Goal: Find specific page/section: Find specific page/section

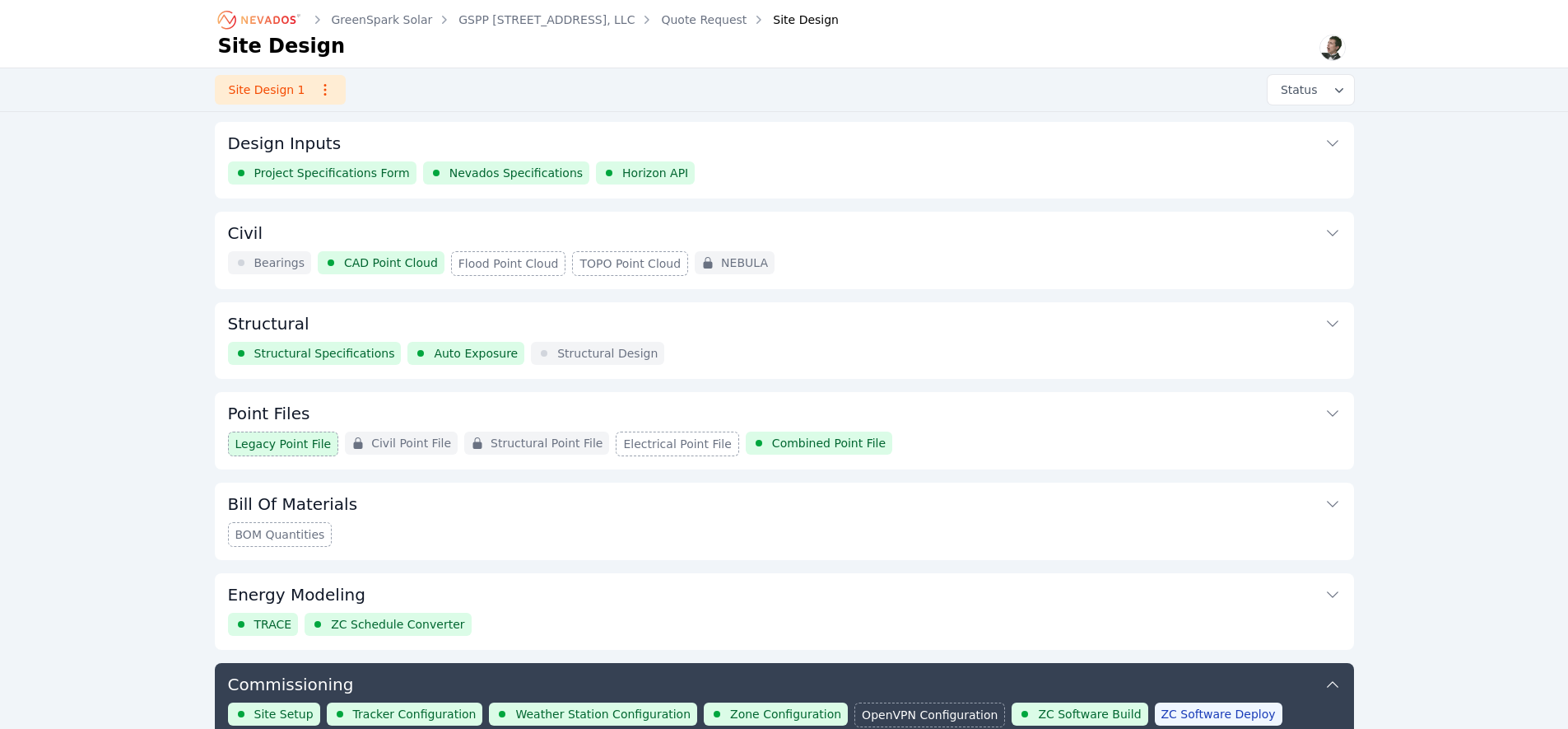
scroll to position [1070, 0]
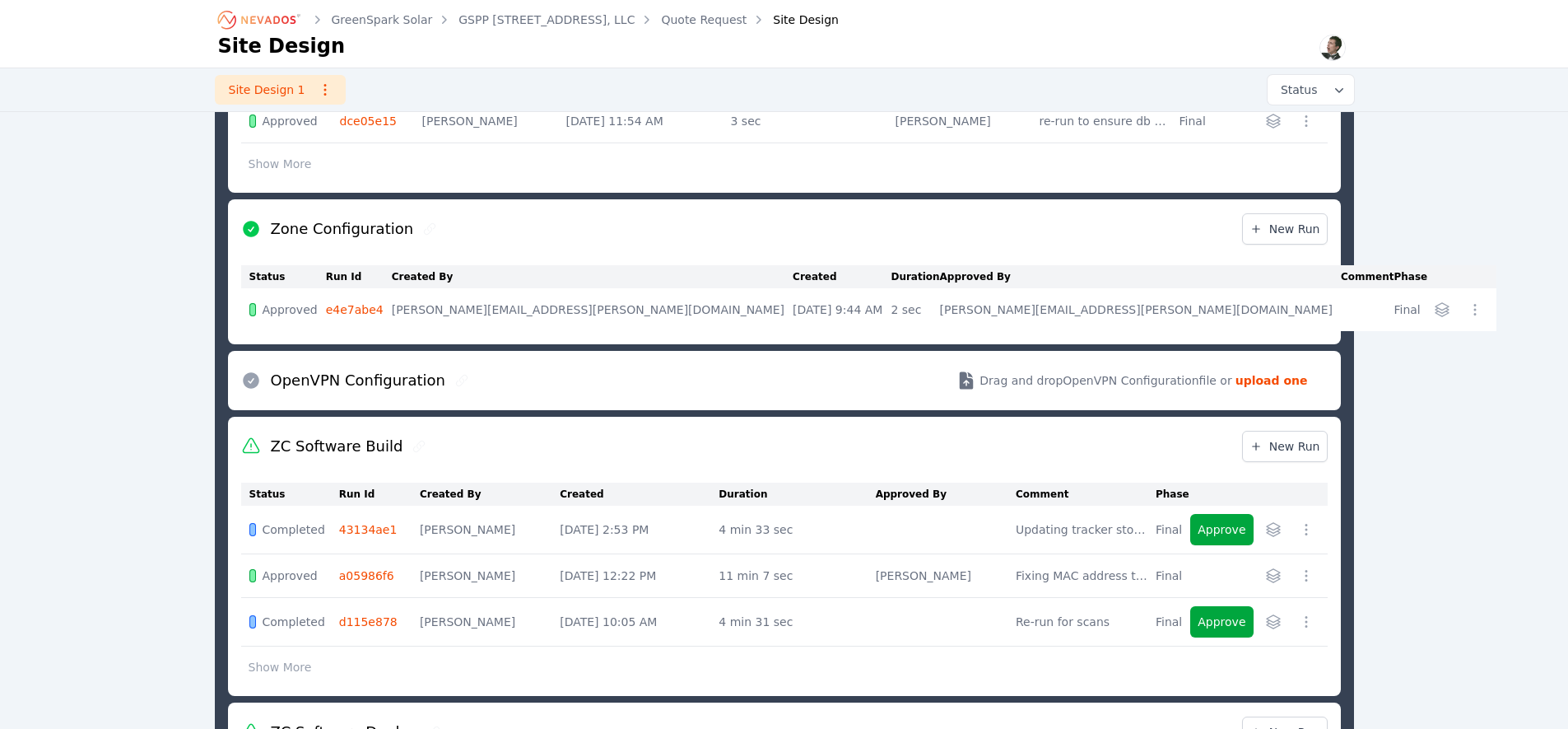
click at [363, 22] on link "GreenSpark Solar" at bounding box center [382, 19] width 101 height 17
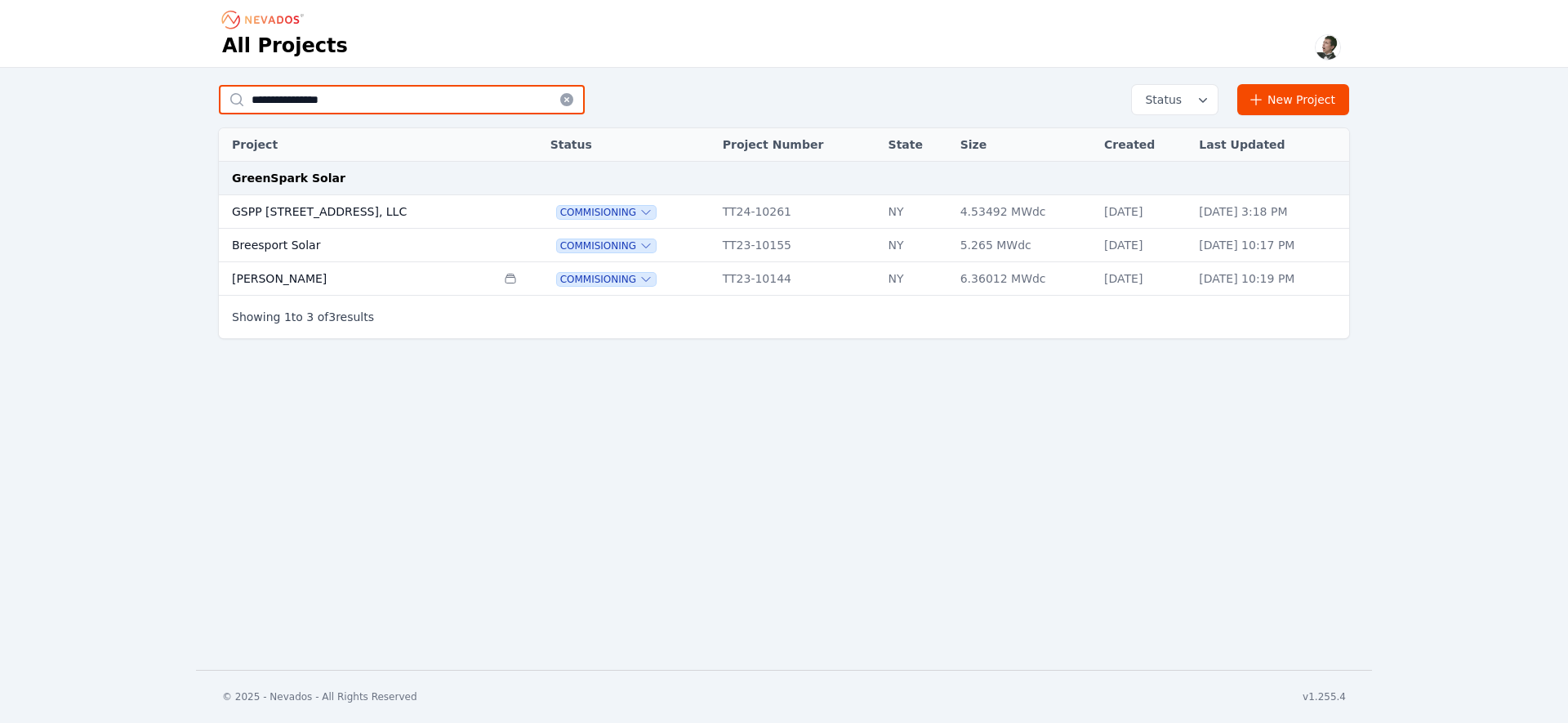
drag, startPoint x: 388, startPoint y: 108, endPoint x: 215, endPoint y: 98, distance: 173.3
click at [215, 98] on div "**********" at bounding box center [784, 224] width 1176 height 280
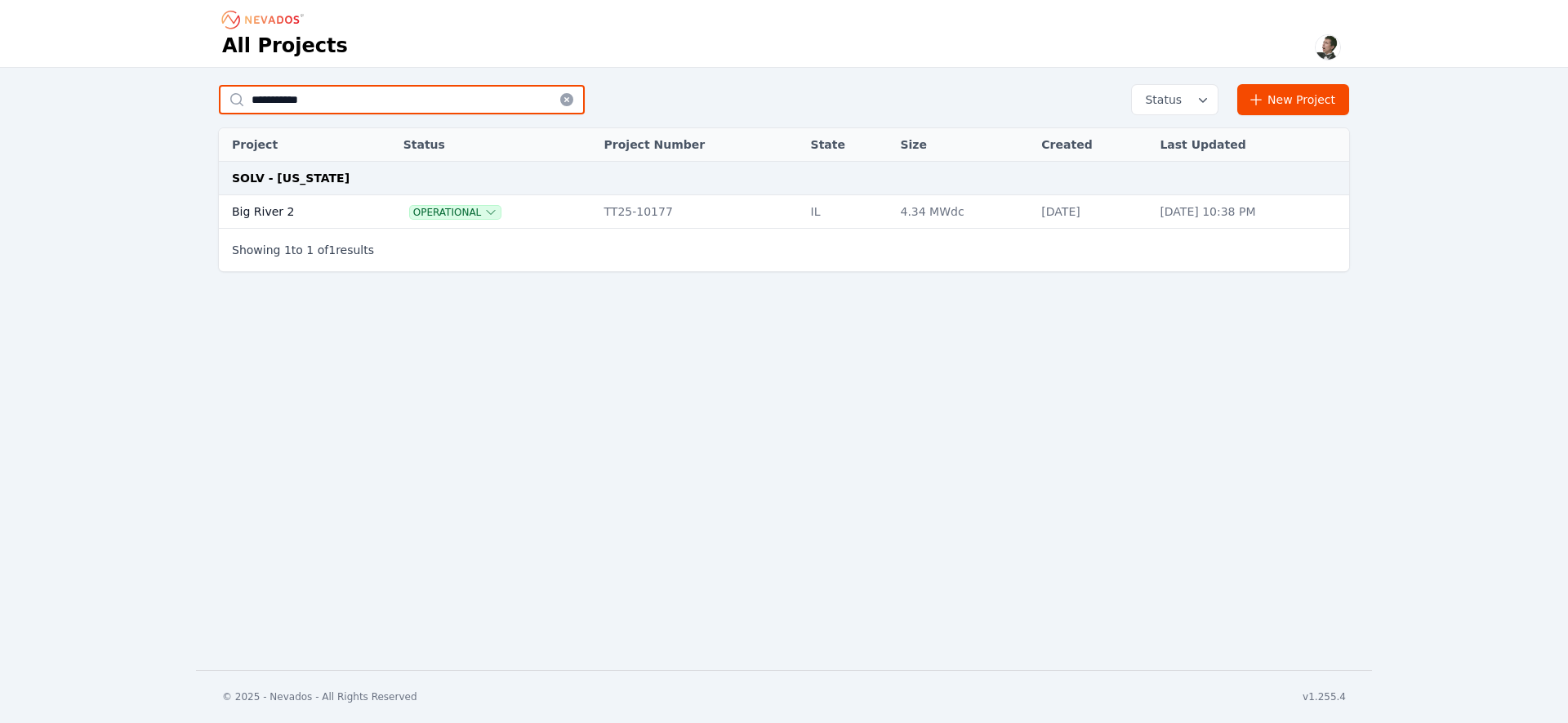
type input "**********"
click at [288, 214] on td "Big River 2" at bounding box center [292, 211] width 147 height 33
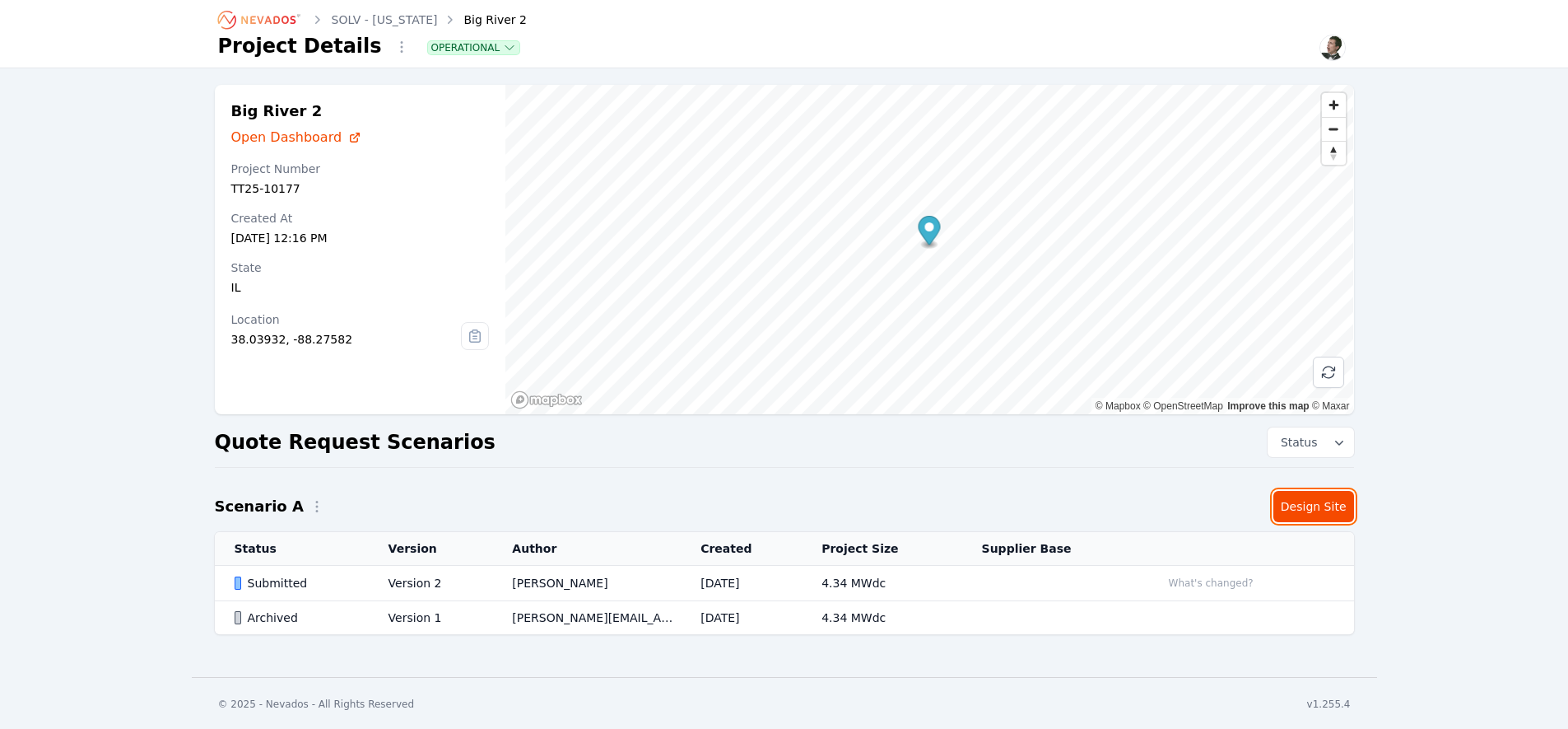
click at [1314, 510] on link "Design Site" at bounding box center [1313, 506] width 80 height 31
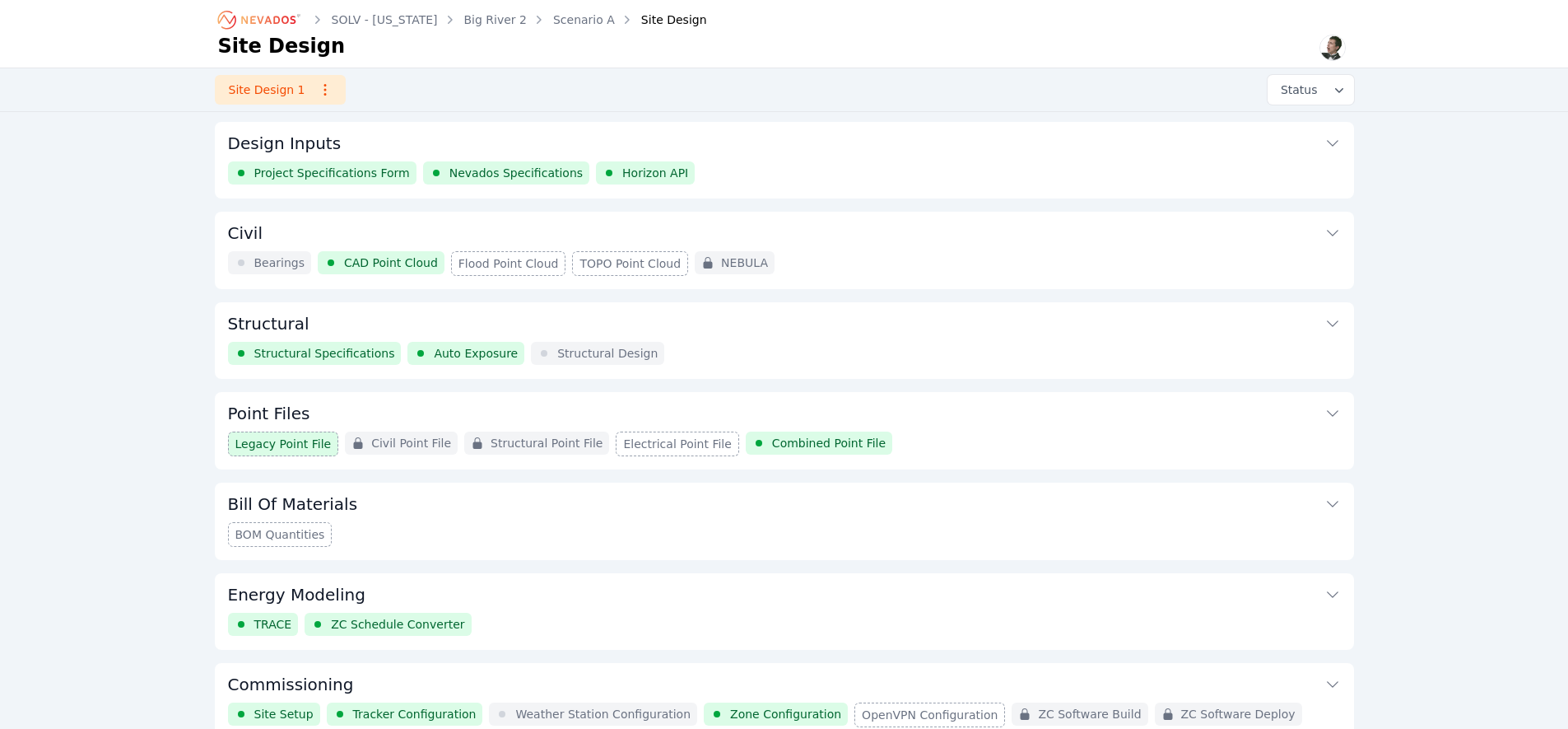
click at [657, 326] on button "Structural" at bounding box center [784, 322] width 1113 height 40
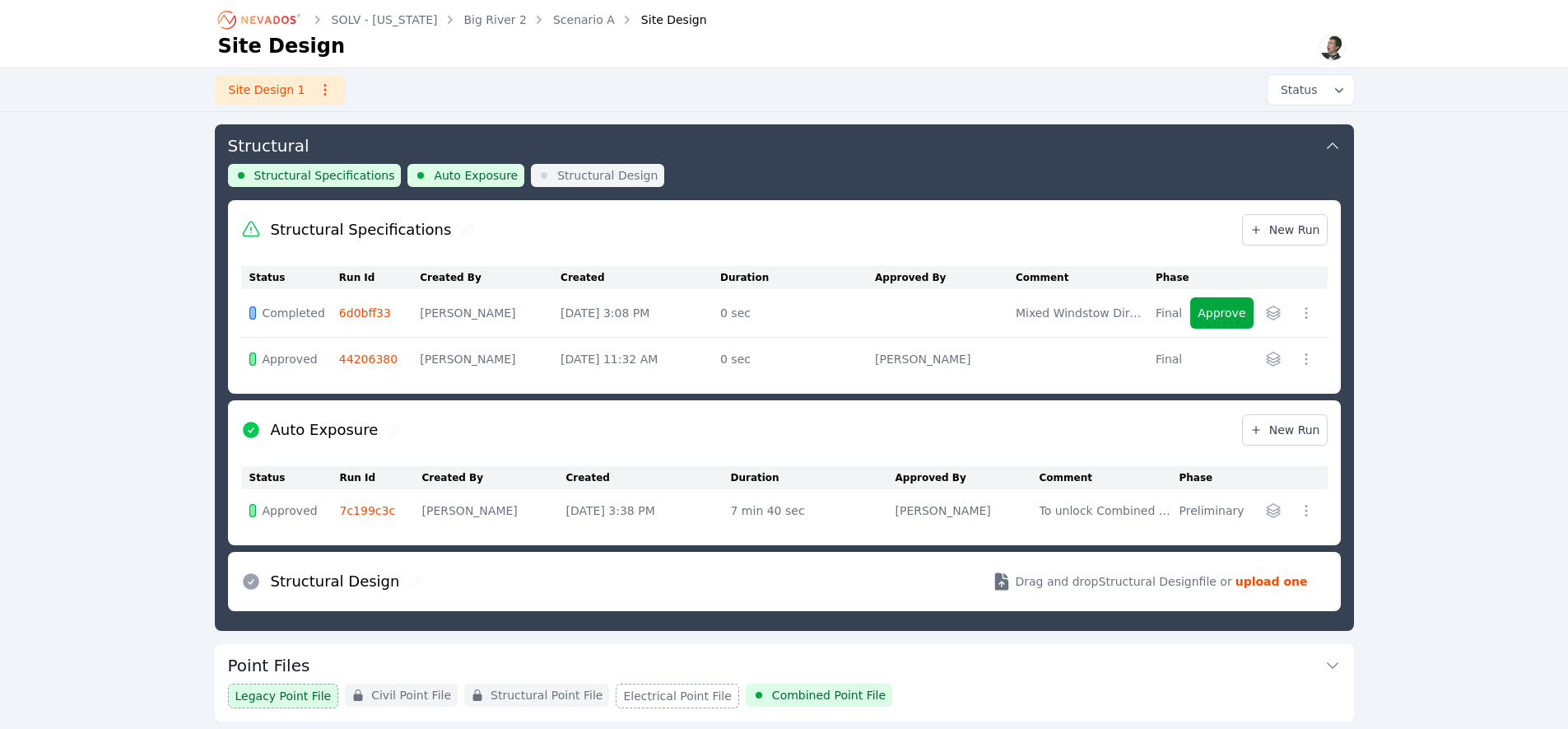
click at [361, 358] on link "44206380" at bounding box center [368, 358] width 58 height 13
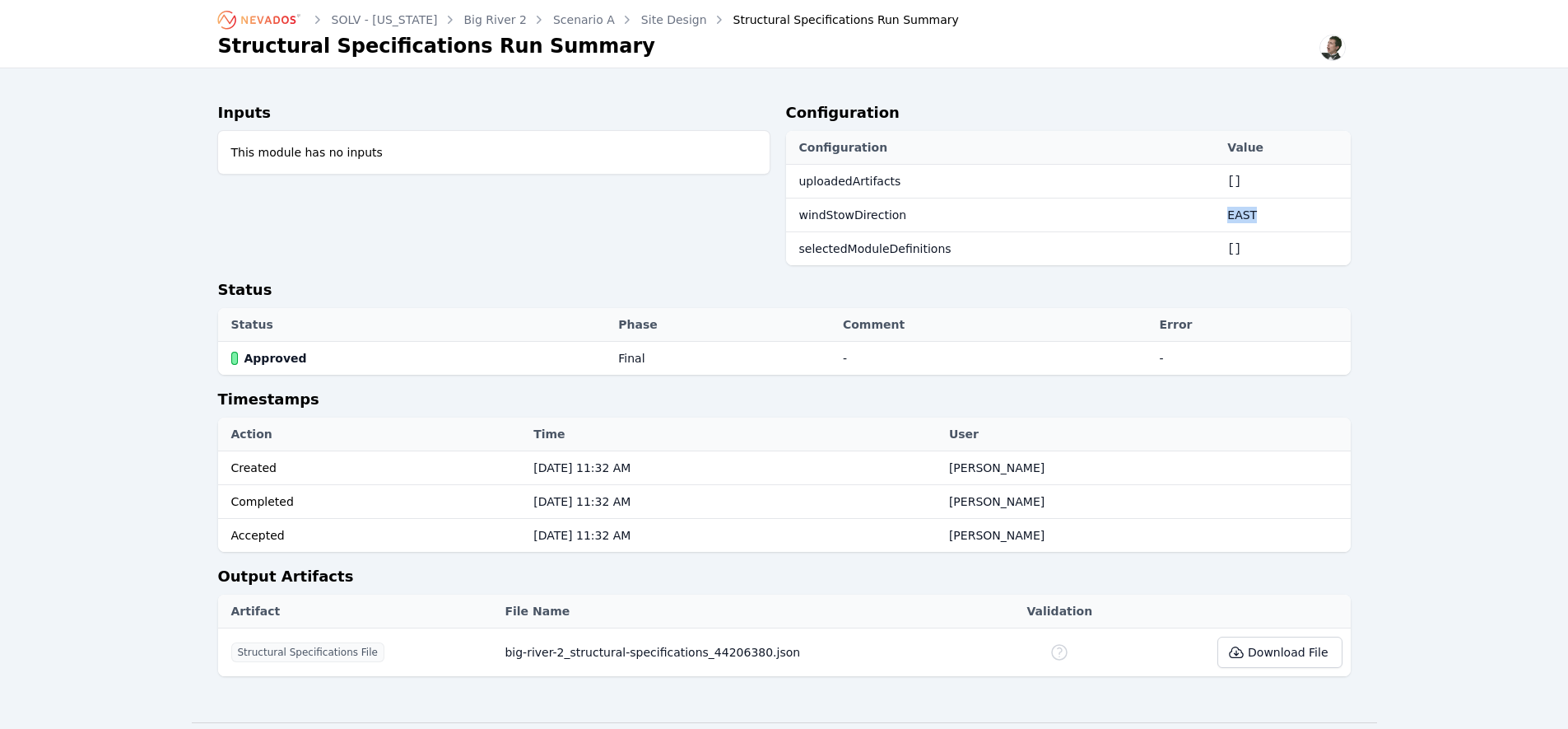
drag, startPoint x: 1281, startPoint y: 219, endPoint x: 921, endPoint y: 221, distance: 360.0
click at [926, 211] on tr "windStowDirection EAST" at bounding box center [1068, 215] width 564 height 34
click at [425, 694] on div "Inputs This module has no inputs Configuration Configuration Value uploadedArti…" at bounding box center [784, 395] width 1133 height 627
click at [1255, 656] on button "Download File" at bounding box center [1280, 651] width 125 height 31
click at [641, 20] on link "Site Design" at bounding box center [674, 19] width 65 height 17
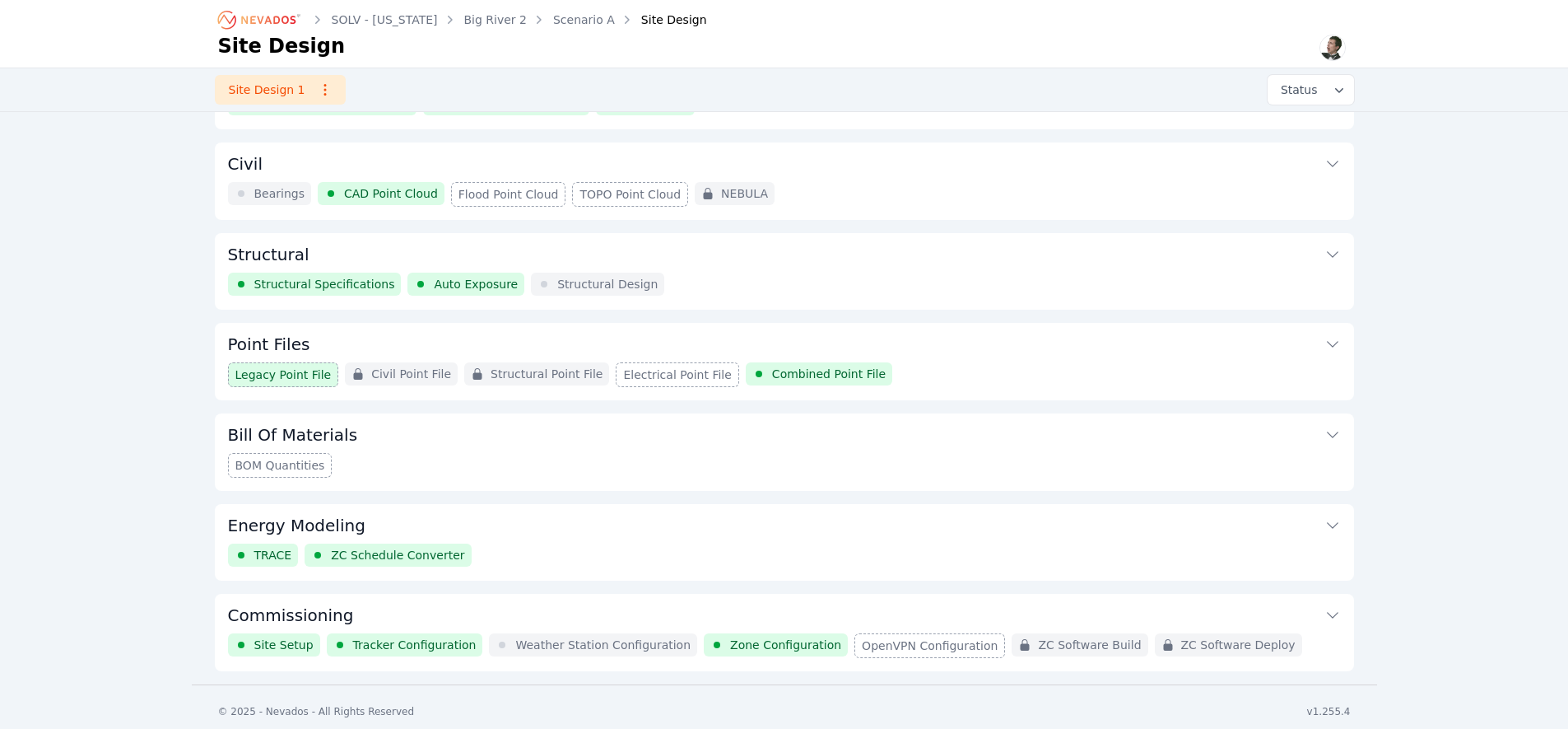
scroll to position [76, 0]
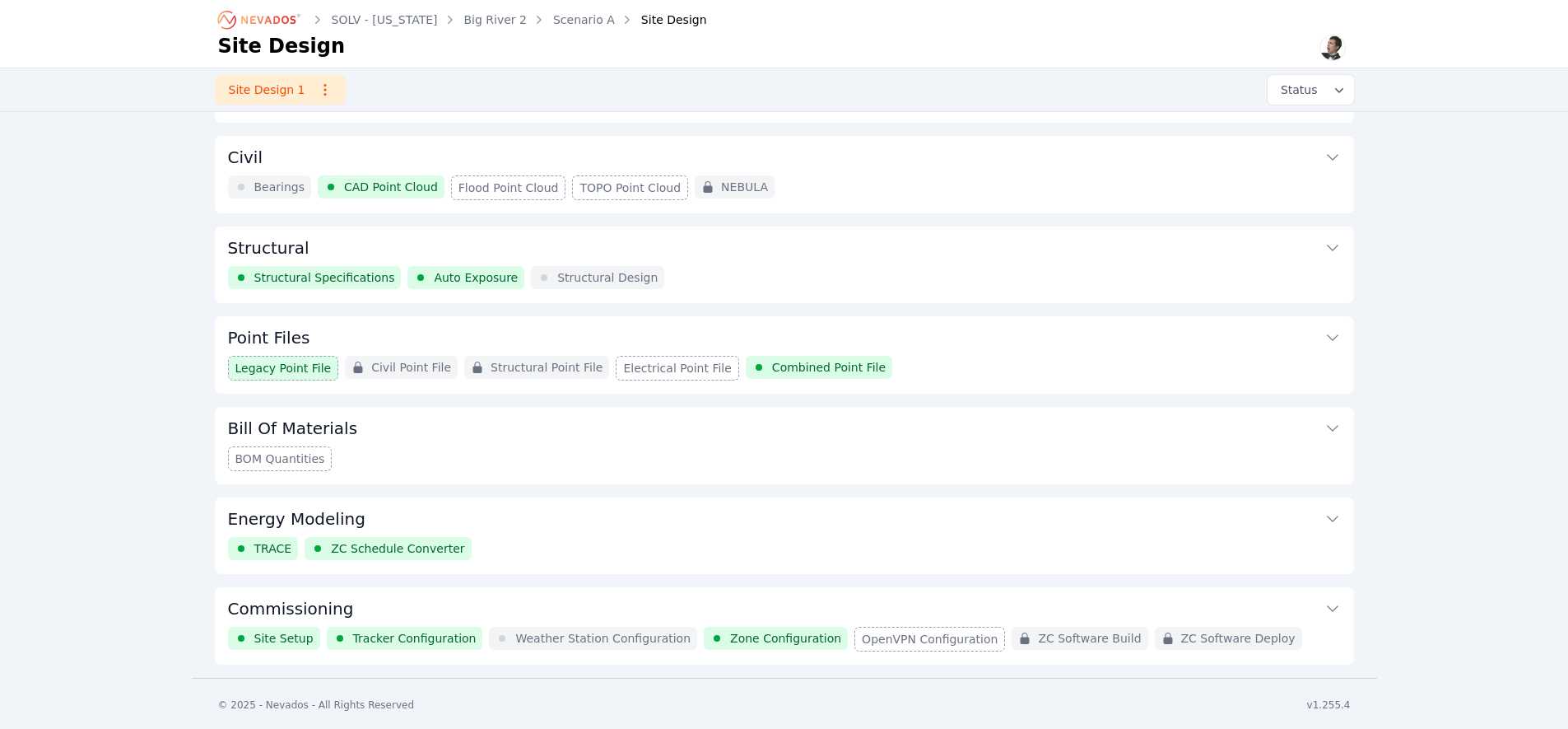
click at [629, 602] on button "Commissioning" at bounding box center [784, 607] width 1113 height 40
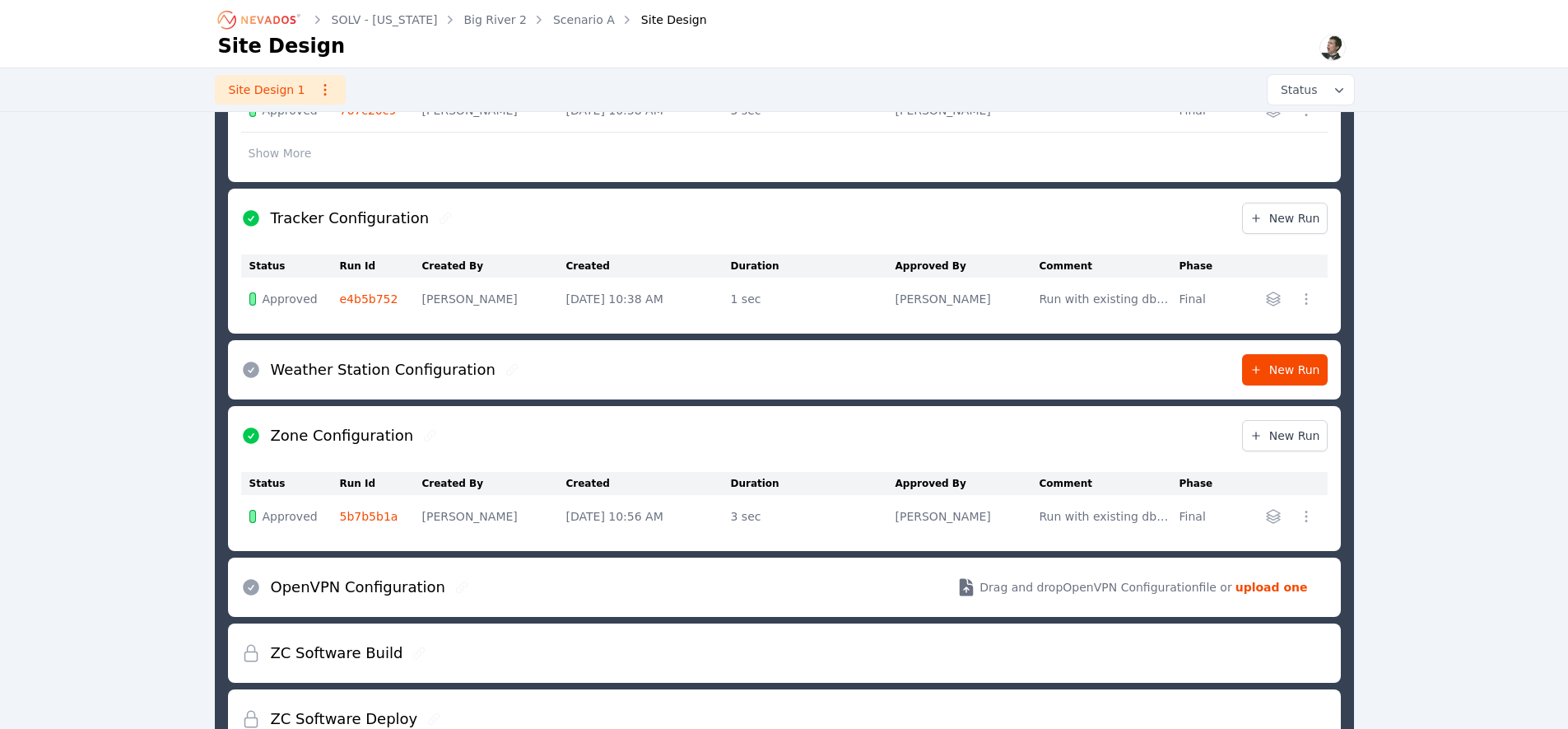
scroll to position [844, 0]
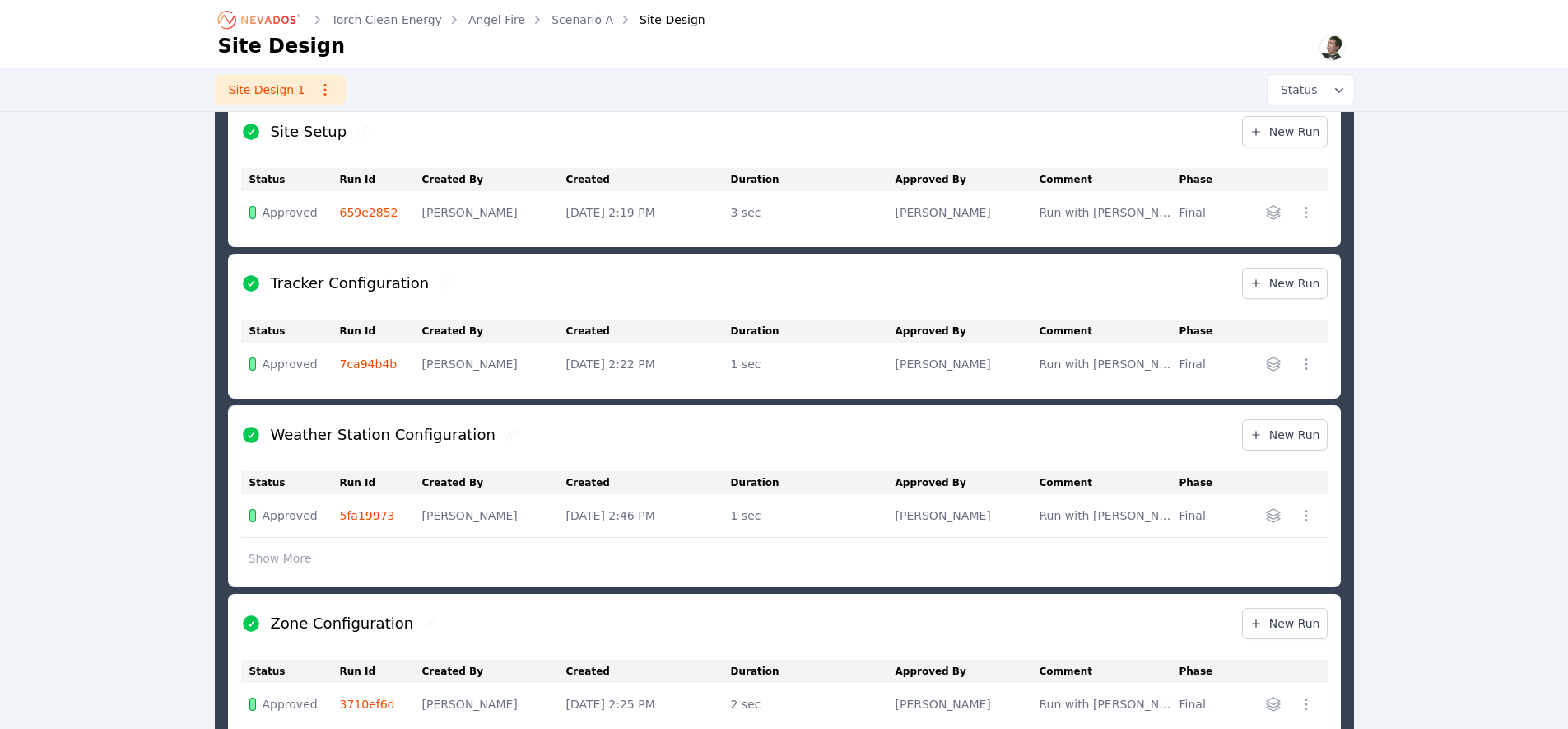
scroll to position [608, 0]
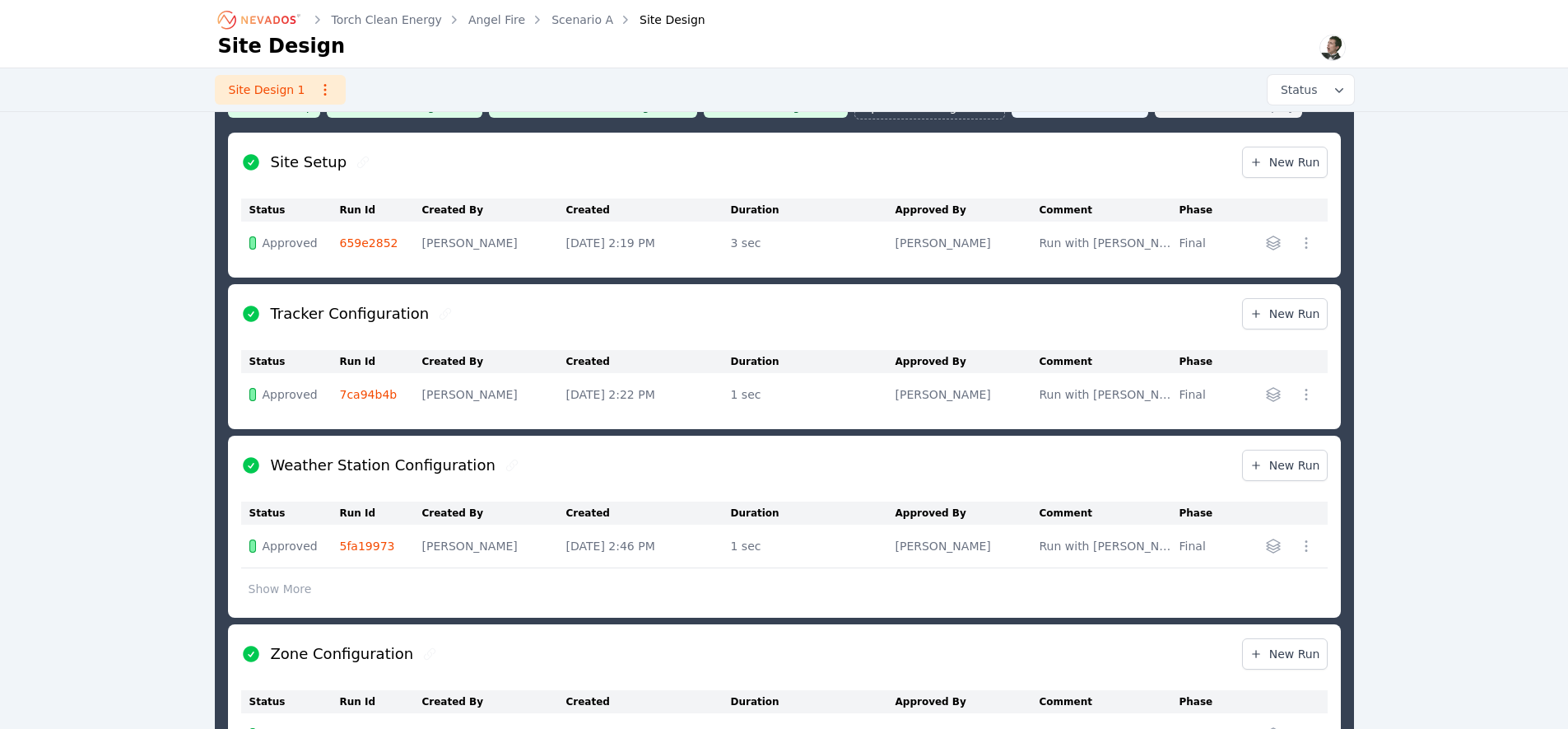
click at [369, 242] on link "659e2852" at bounding box center [369, 242] width 58 height 13
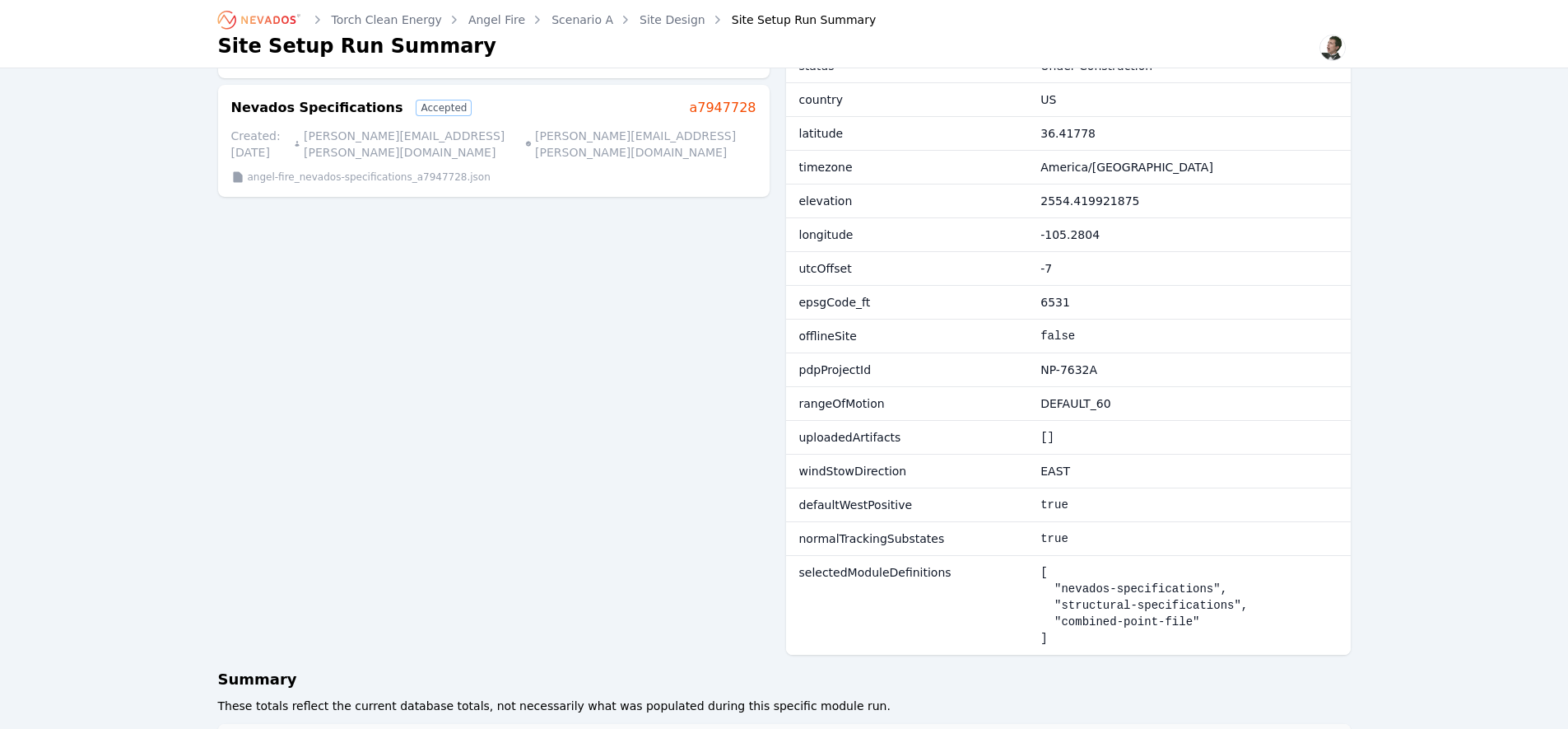
scroll to position [536, 0]
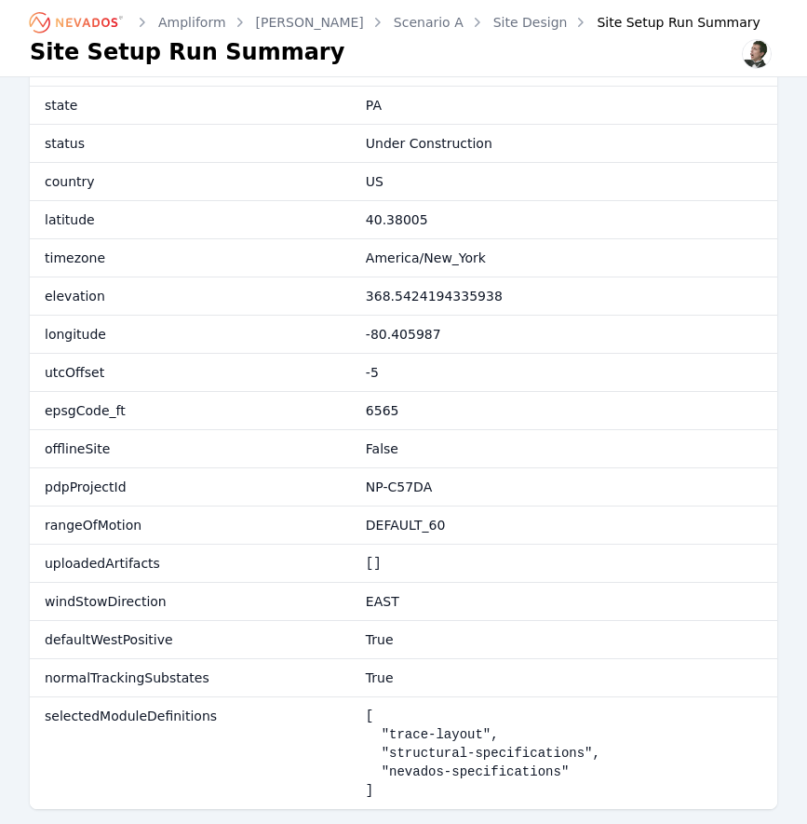
scroll to position [605, 0]
